Goal: Task Accomplishment & Management: Use online tool/utility

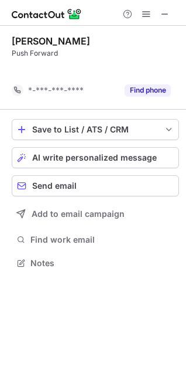
scroll to position [236, 186]
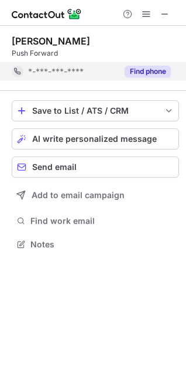
click at [146, 71] on button "Find phone" at bounding box center [148, 72] width 46 height 12
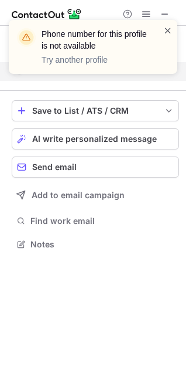
click at [168, 32] on span at bounding box center [167, 31] width 9 height 12
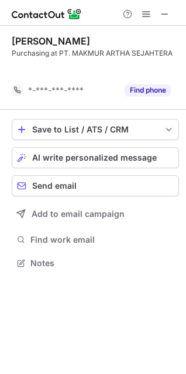
scroll to position [236, 186]
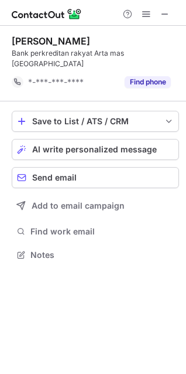
scroll to position [236, 186]
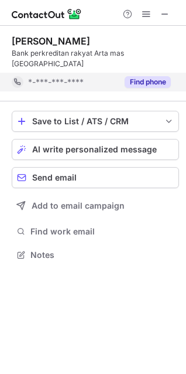
click at [147, 76] on button "Find phone" at bounding box center [148, 82] width 46 height 12
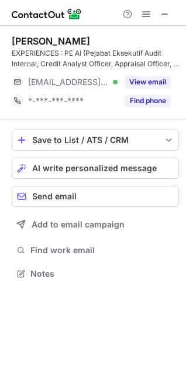
scroll to position [265, 186]
